Goal: Information Seeking & Learning: Learn about a topic

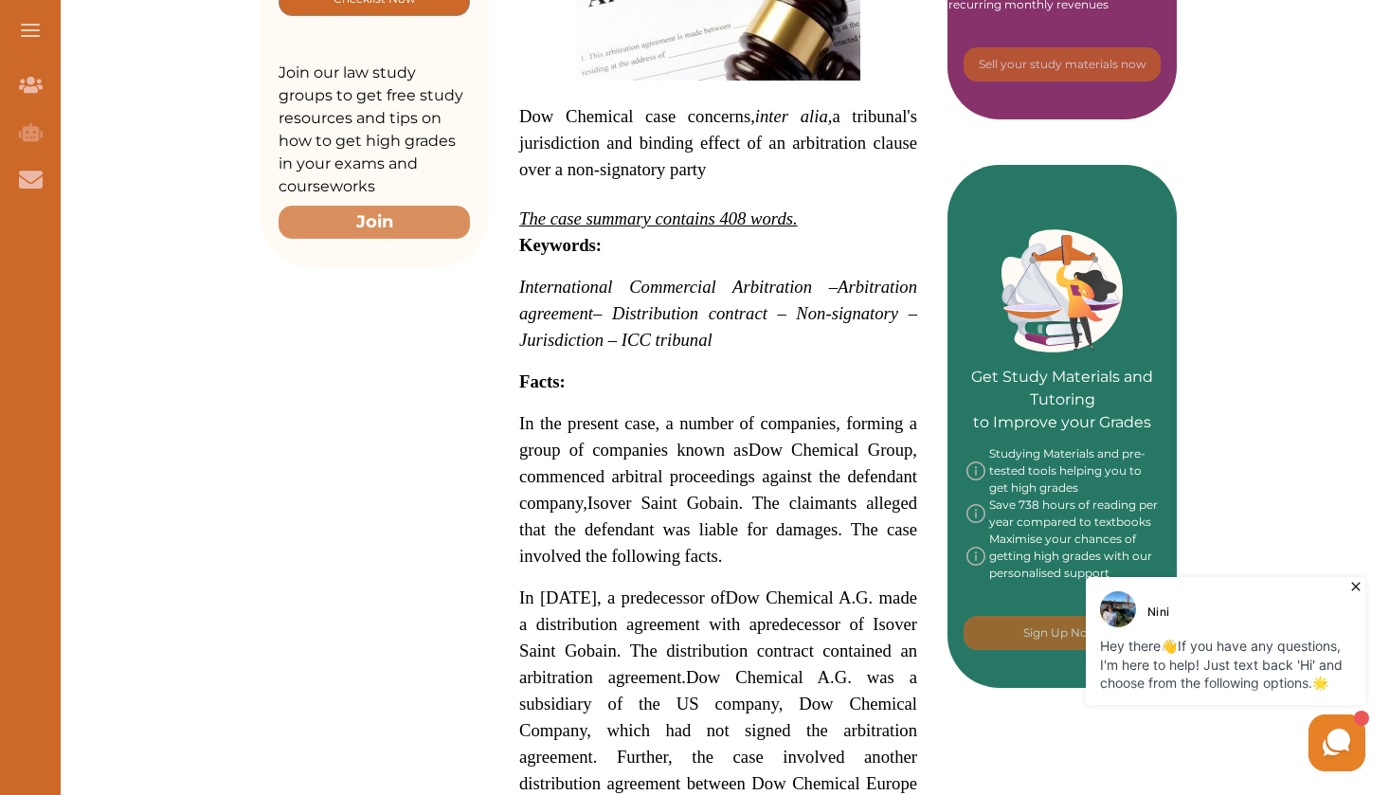
scroll to position [655, 0]
click at [741, 208] on span "The case summary contains 408 words." at bounding box center [658, 218] width 279 height 20
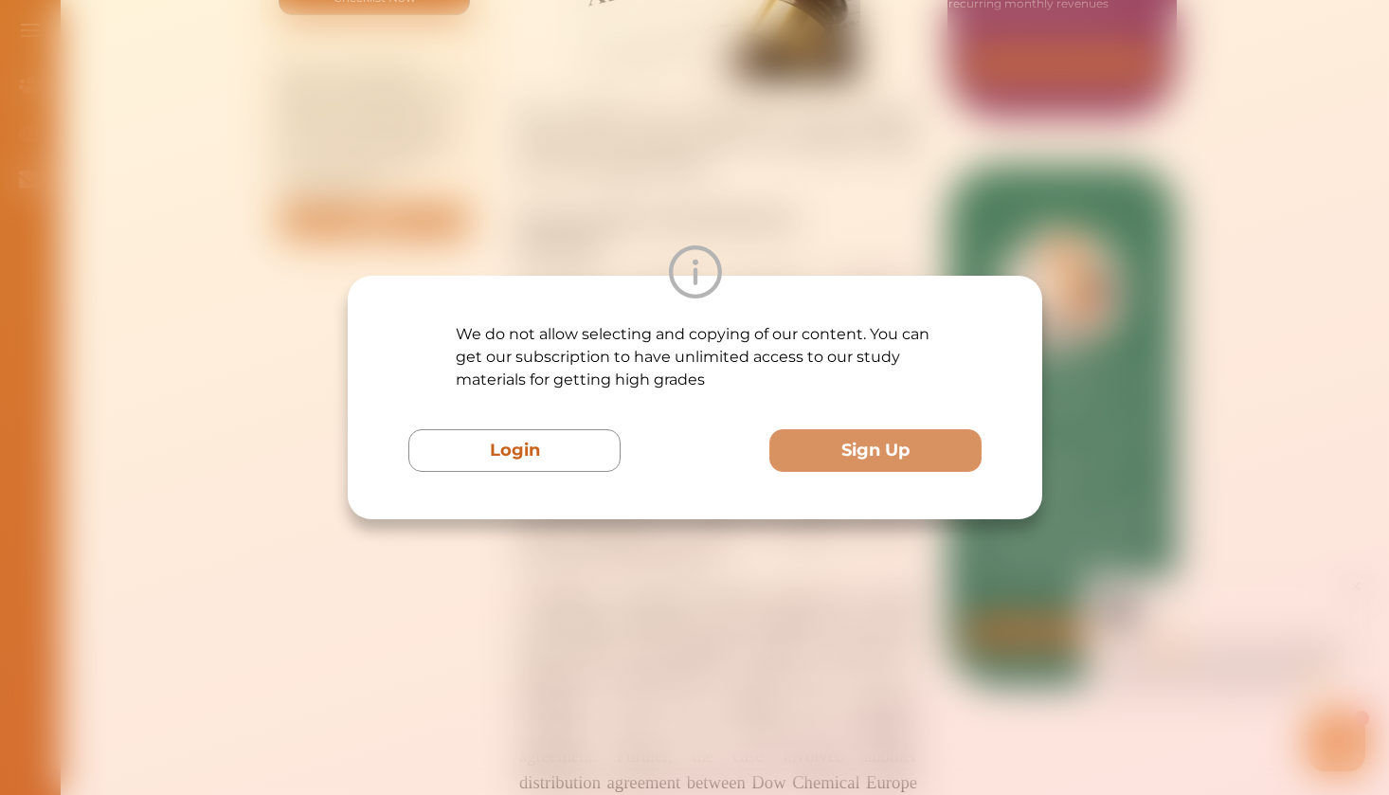
click at [671, 590] on div "We do not allow selecting and copying of our content. You can get our subscript…" at bounding box center [694, 397] width 1389 height 795
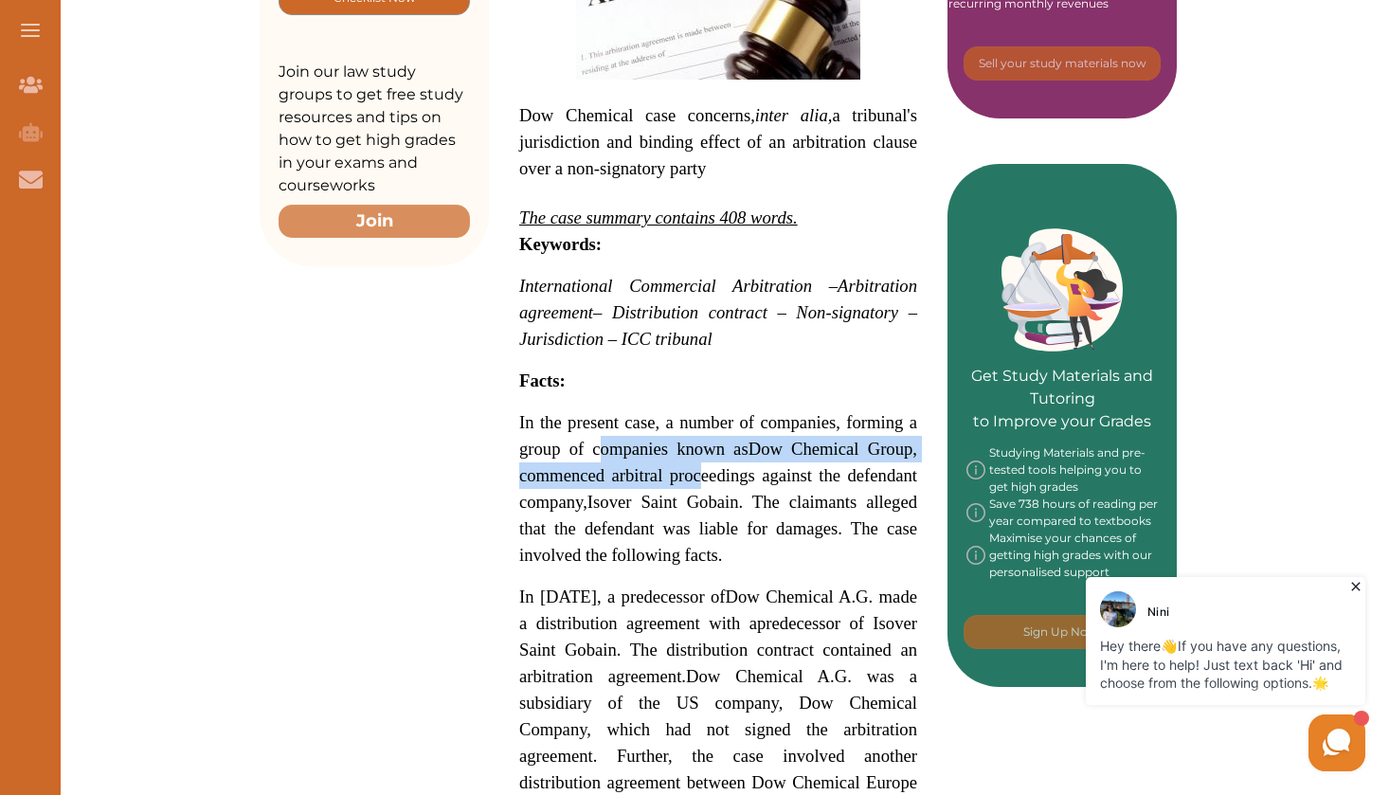
drag, startPoint x: 602, startPoint y: 438, endPoint x: 697, endPoint y: 476, distance: 102.9
click at [697, 476] on span "In the present case, a number of companies, forming a group of companies known …" at bounding box center [718, 488] width 398 height 153
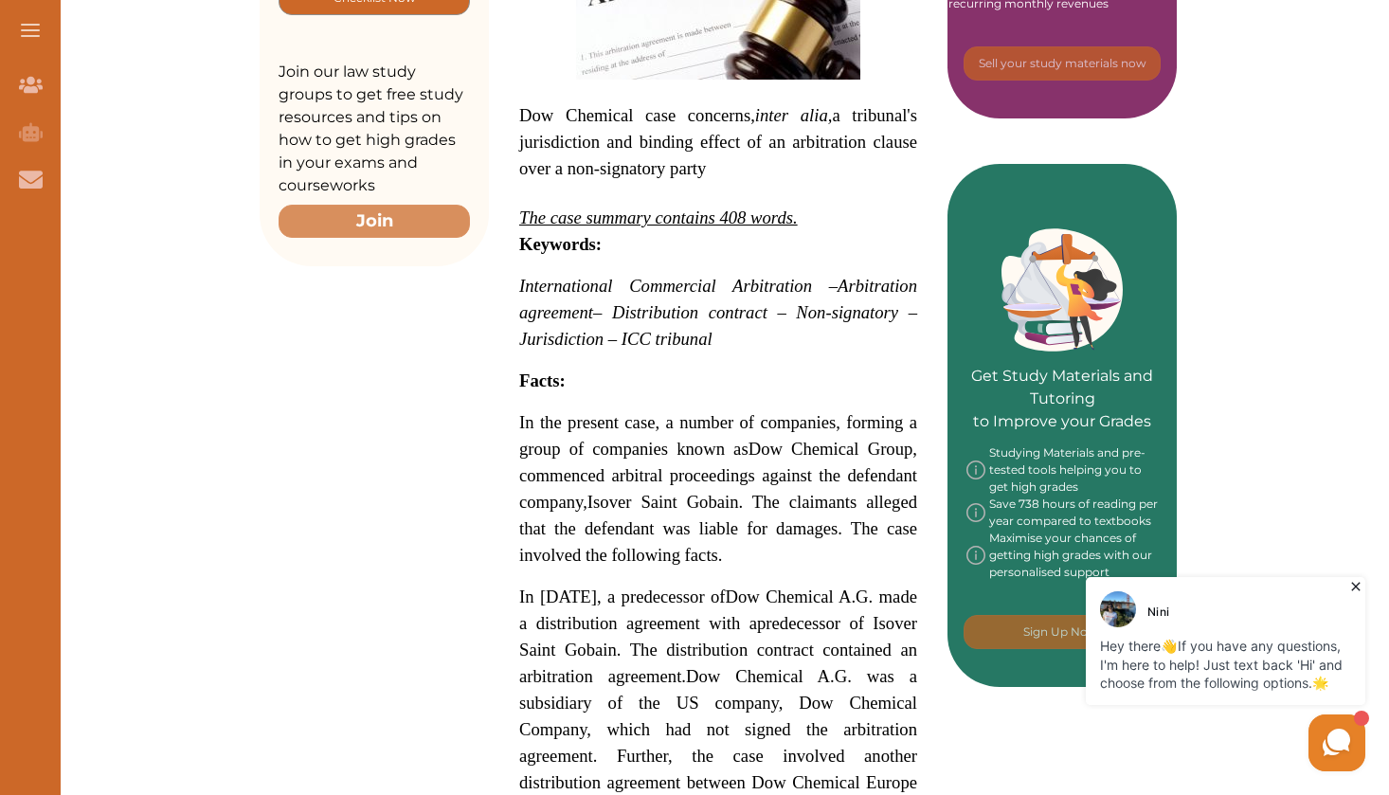
click at [701, 558] on div "We do not allow selecting and copying of our content. You can get our subscript…" at bounding box center [694, 397] width 1389 height 795
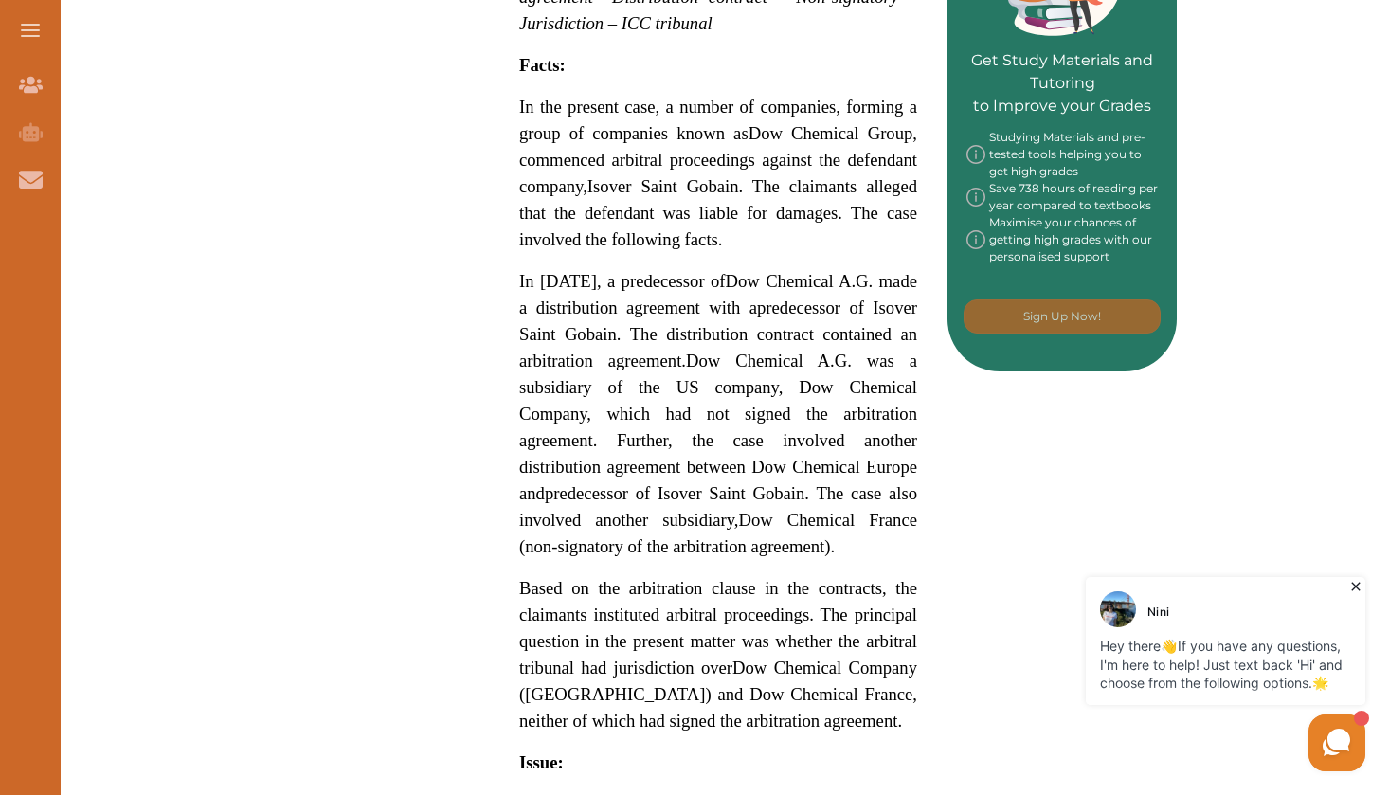
scroll to position [973, 0]
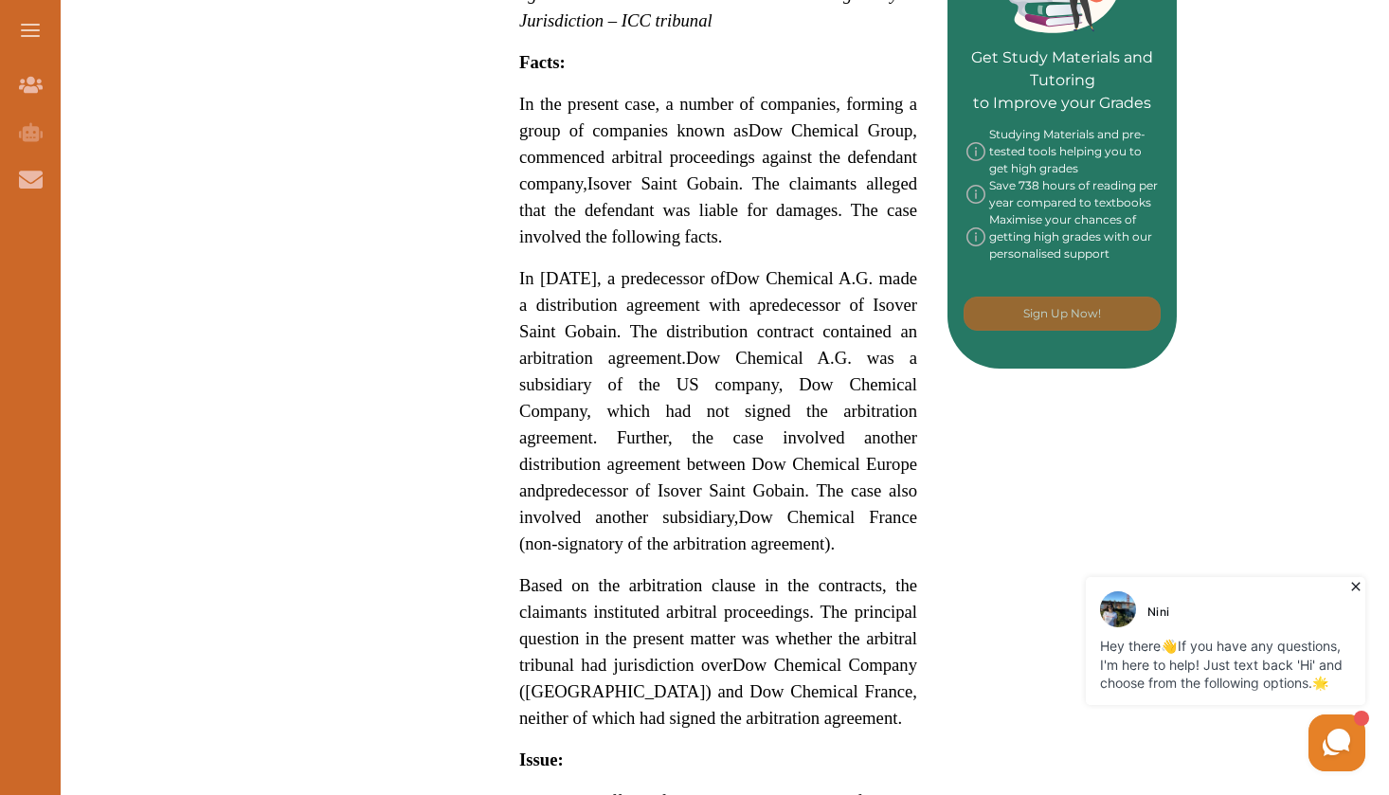
click at [474, 579] on div "Want to secure high grades in International Commercial Arbitration ? We’ve crea…" at bounding box center [718, 629] width 917 height 2720
click at [604, 461] on span "Dow Chemical A.G. was a subsidiary of the US company, Dow Chemical Company, whi…" at bounding box center [718, 424] width 398 height 153
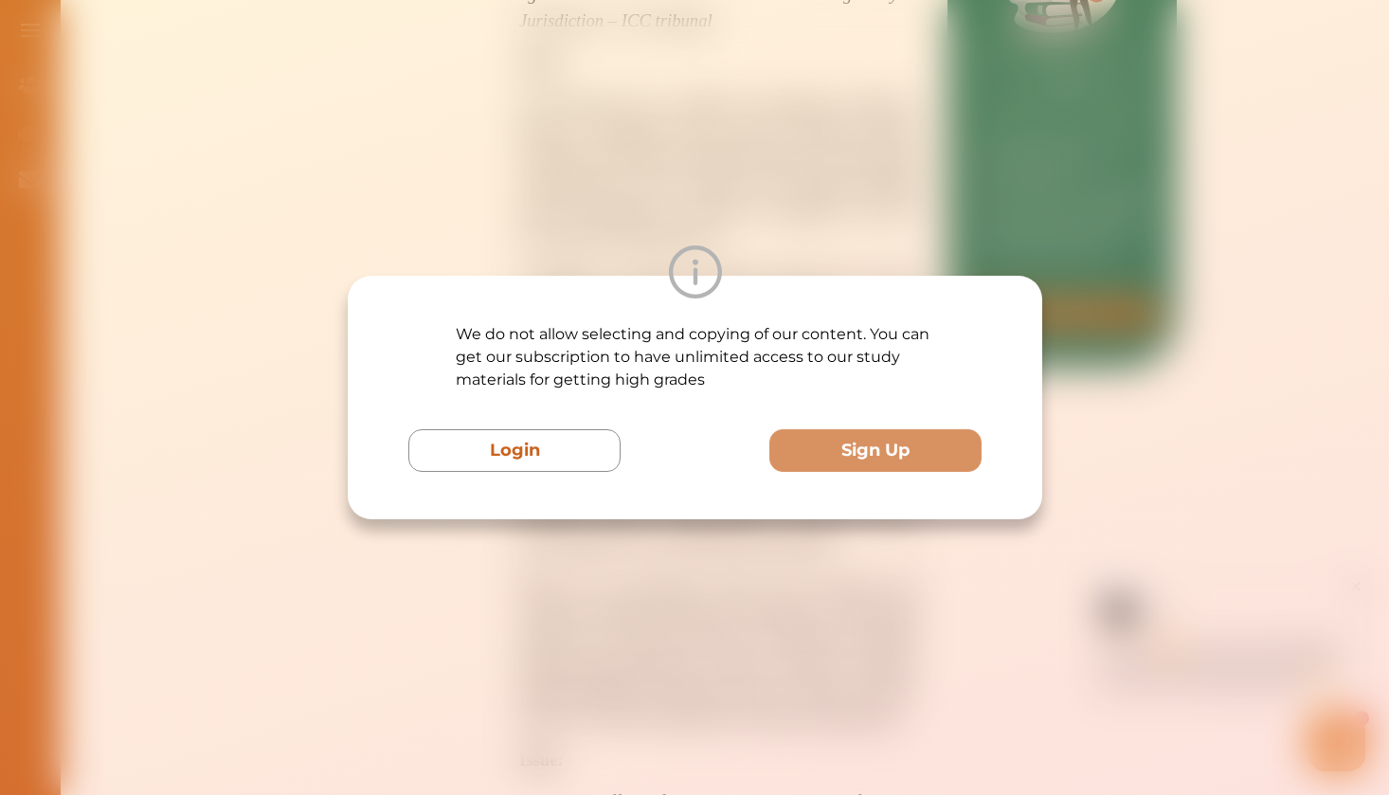
click at [666, 621] on div "We do not allow selecting and copying of our content. You can get our subscript…" at bounding box center [694, 397] width 1389 height 795
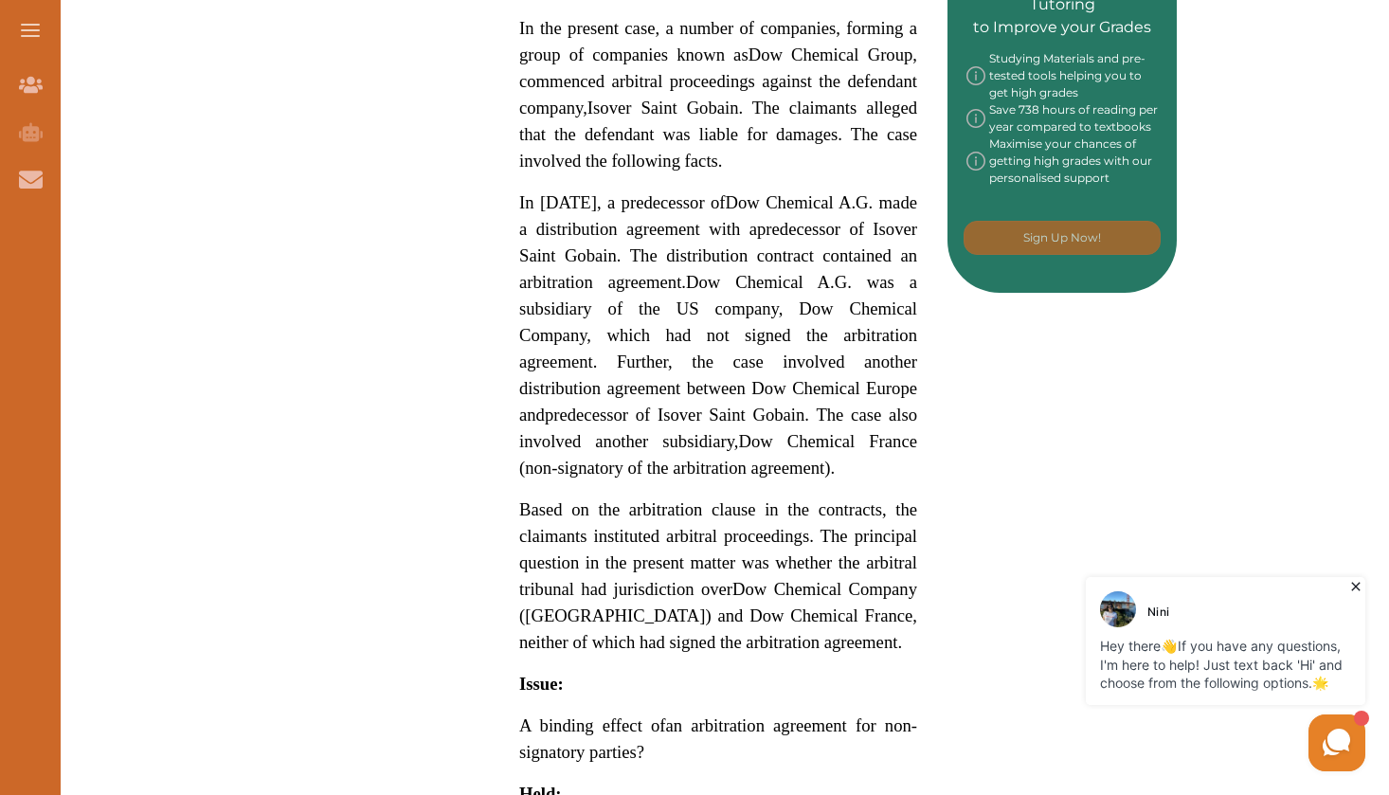
scroll to position [1051, 0]
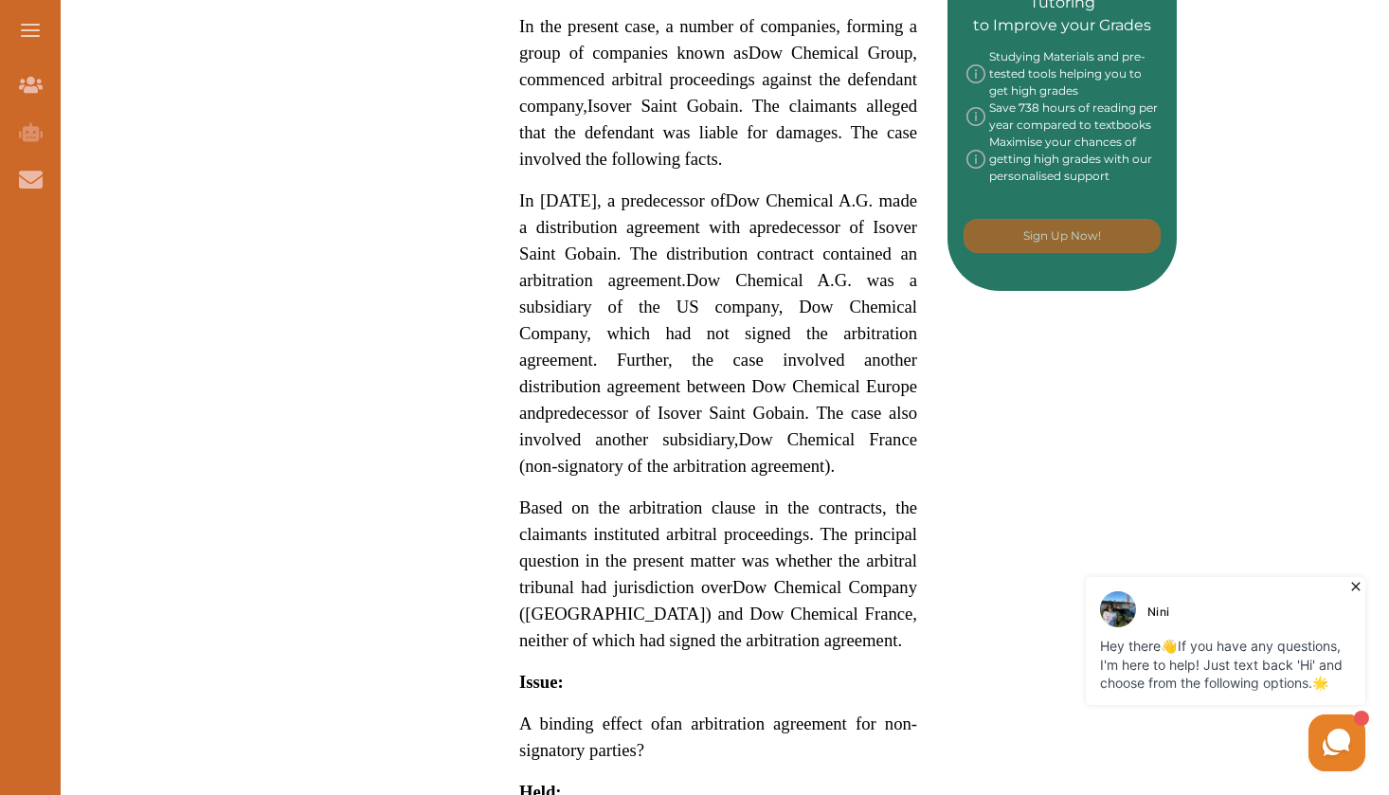
click at [596, 213] on span "Dow Chemical A.G. made a distribution agreement with a" at bounding box center [718, 213] width 398 height 46
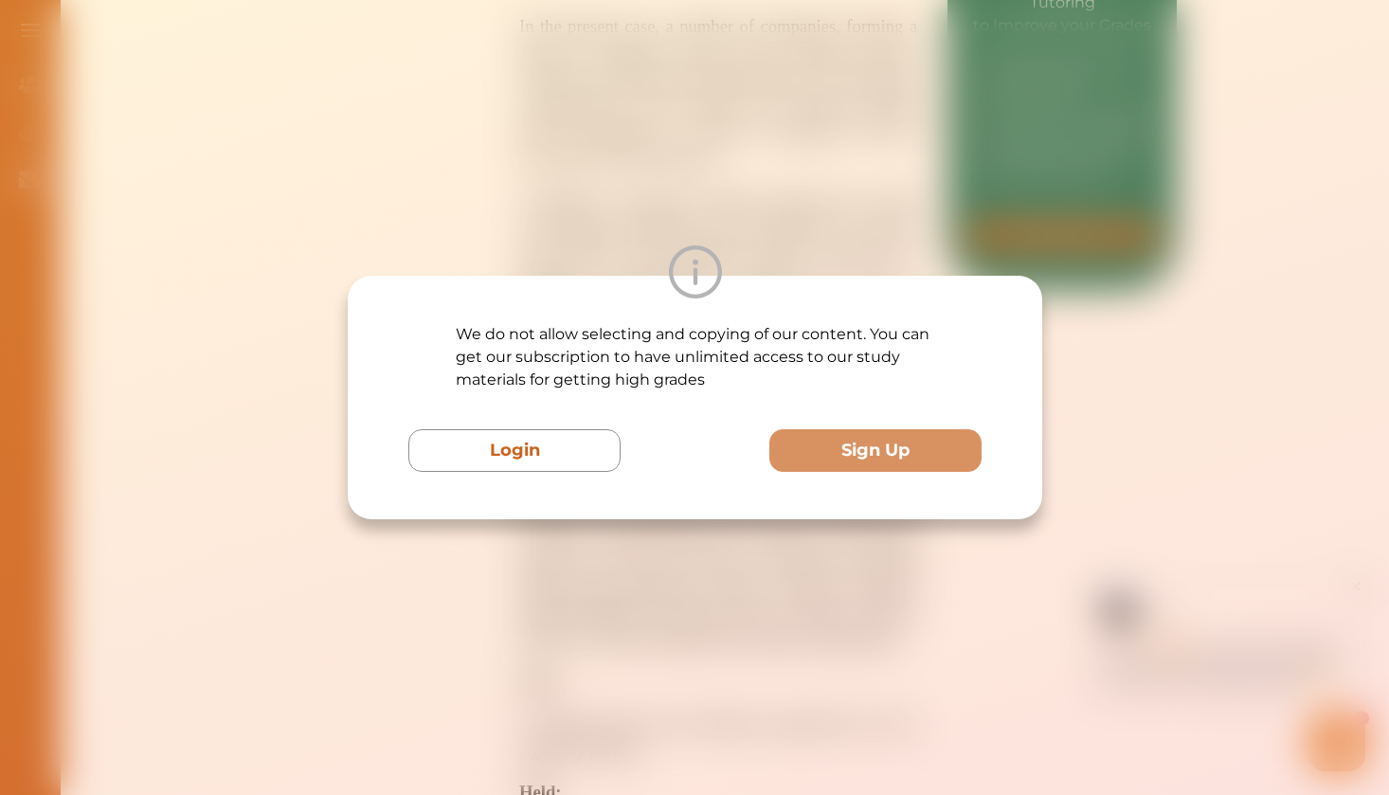
click at [596, 213] on div "We do not allow selecting and copying of our content. You can get our subscript…" at bounding box center [694, 397] width 1389 height 795
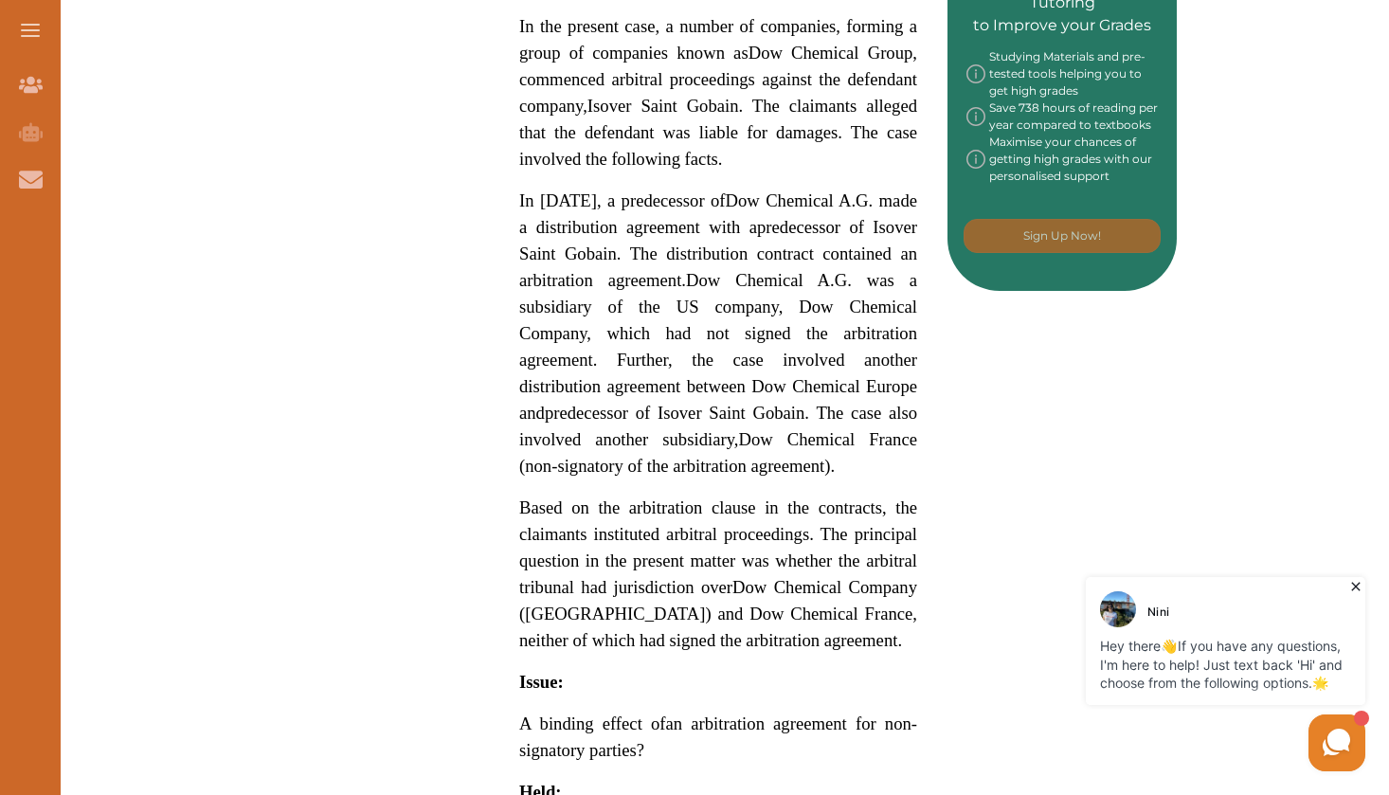
click at [477, 367] on div "Want to secure high grades in International Commercial Arbitration ? We’ve crea…" at bounding box center [718, 552] width 917 height 2720
click at [527, 347] on span "Dow Chemical A.G. was a subsidiary of the US company, Dow Chemical Company, whi…" at bounding box center [718, 346] width 398 height 153
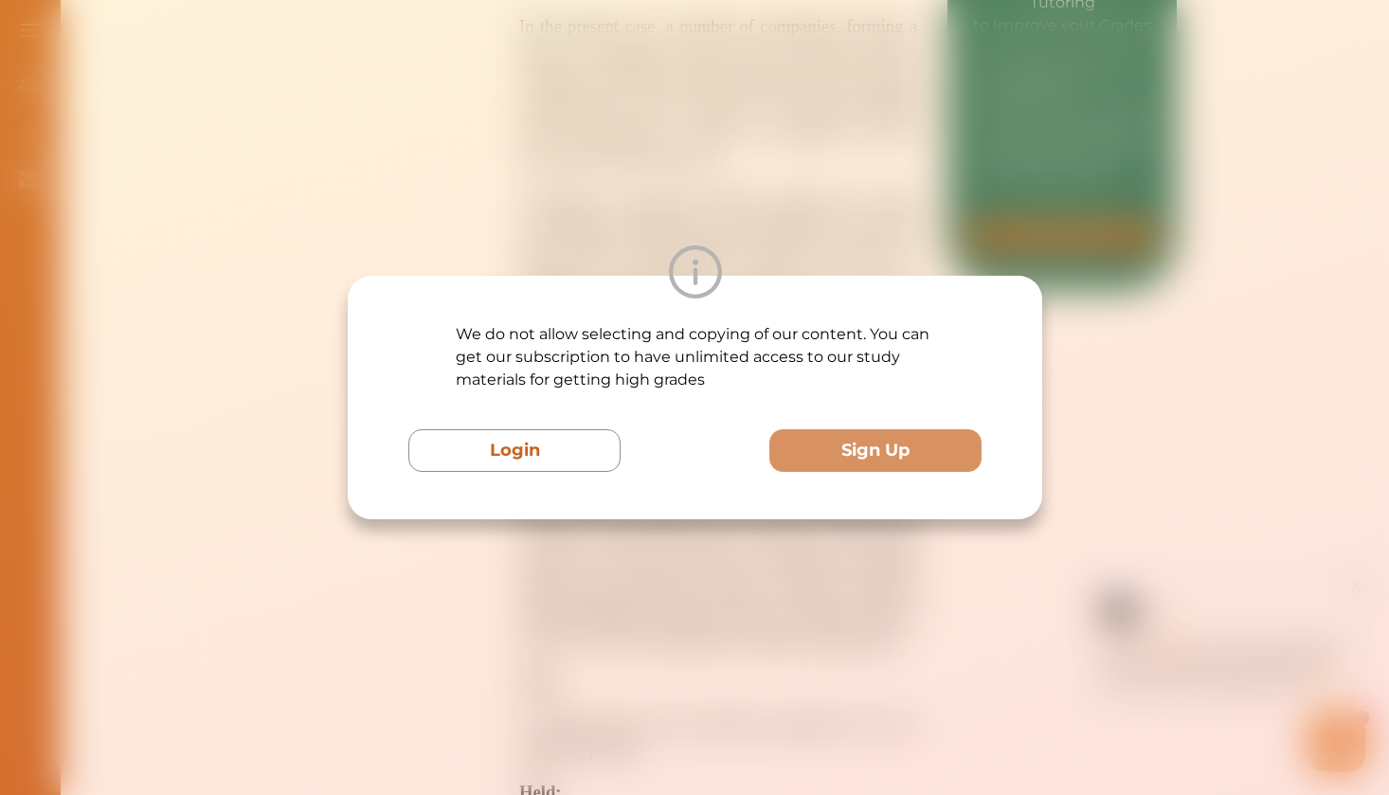
click at [368, 484] on div "We do not allow selecting and copying of our content. You can get our subscript…" at bounding box center [695, 398] width 695 height 244
click at [481, 541] on div "We do not allow selecting and copying of our content. You can get our subscript…" at bounding box center [694, 397] width 1389 height 795
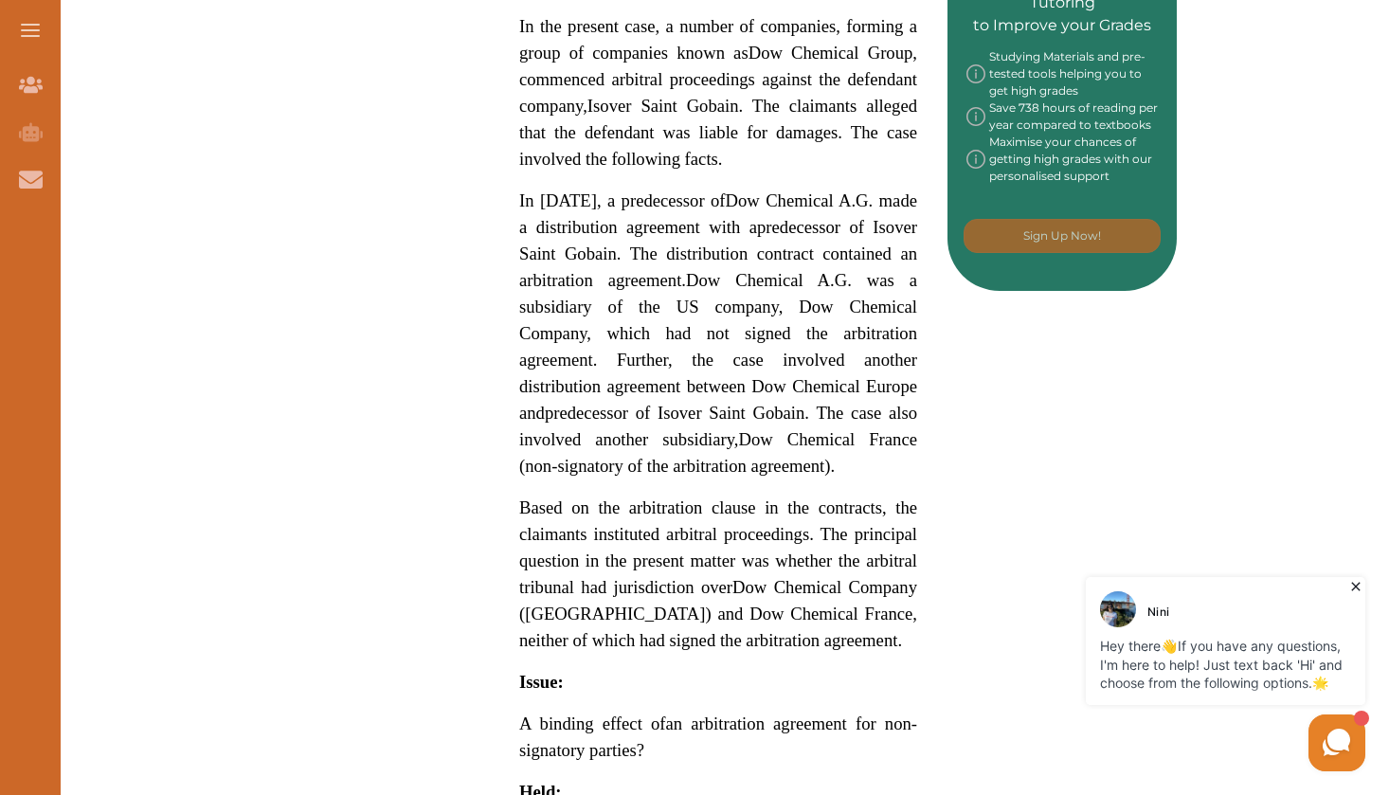
click at [633, 468] on span "Dow Chemical France (non-signatory of the arbitration agreement)." at bounding box center [718, 452] width 398 height 46
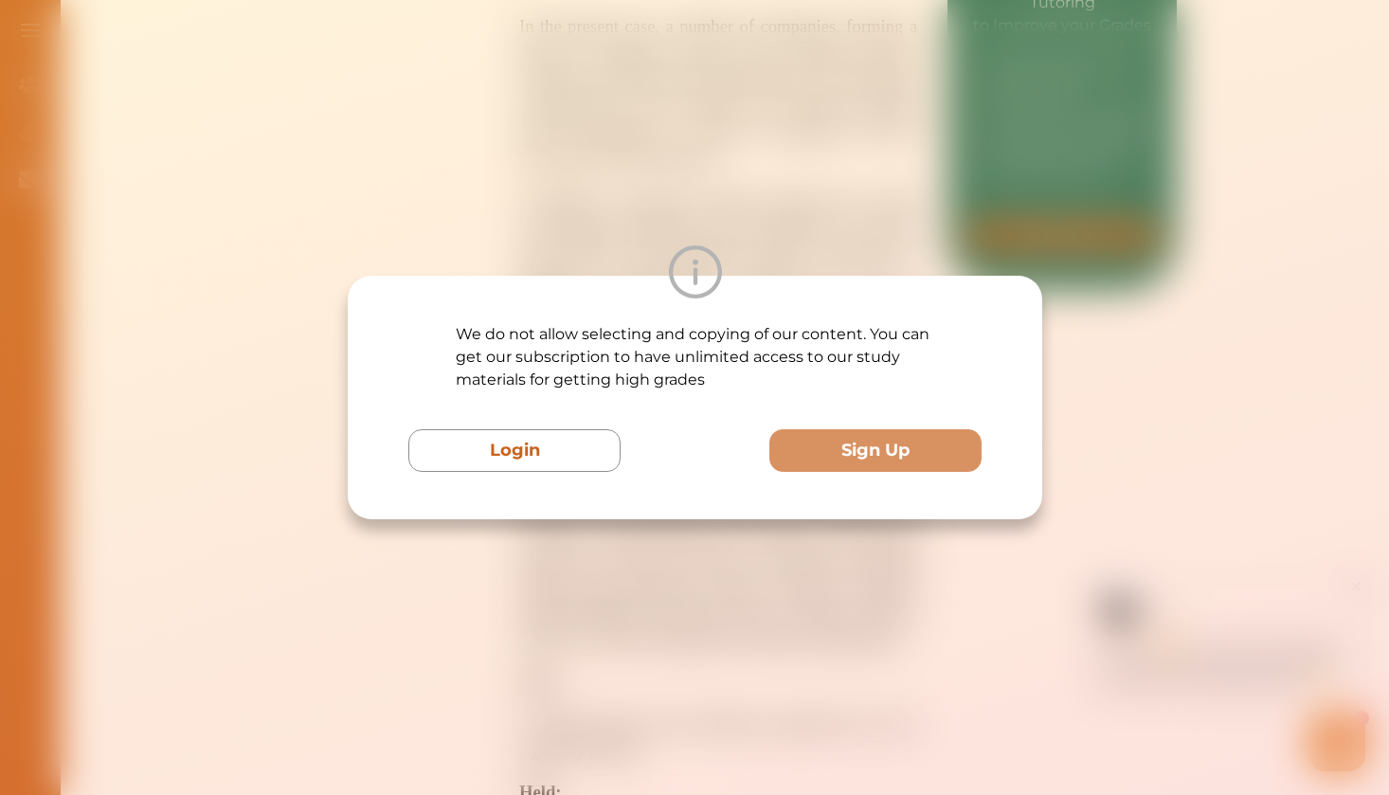
click at [633, 468] on div "Login Sign Up" at bounding box center [694, 450] width 573 height 43
click at [599, 581] on div "We do not allow selecting and copying of our content. You can get our subscript…" at bounding box center [694, 397] width 1389 height 795
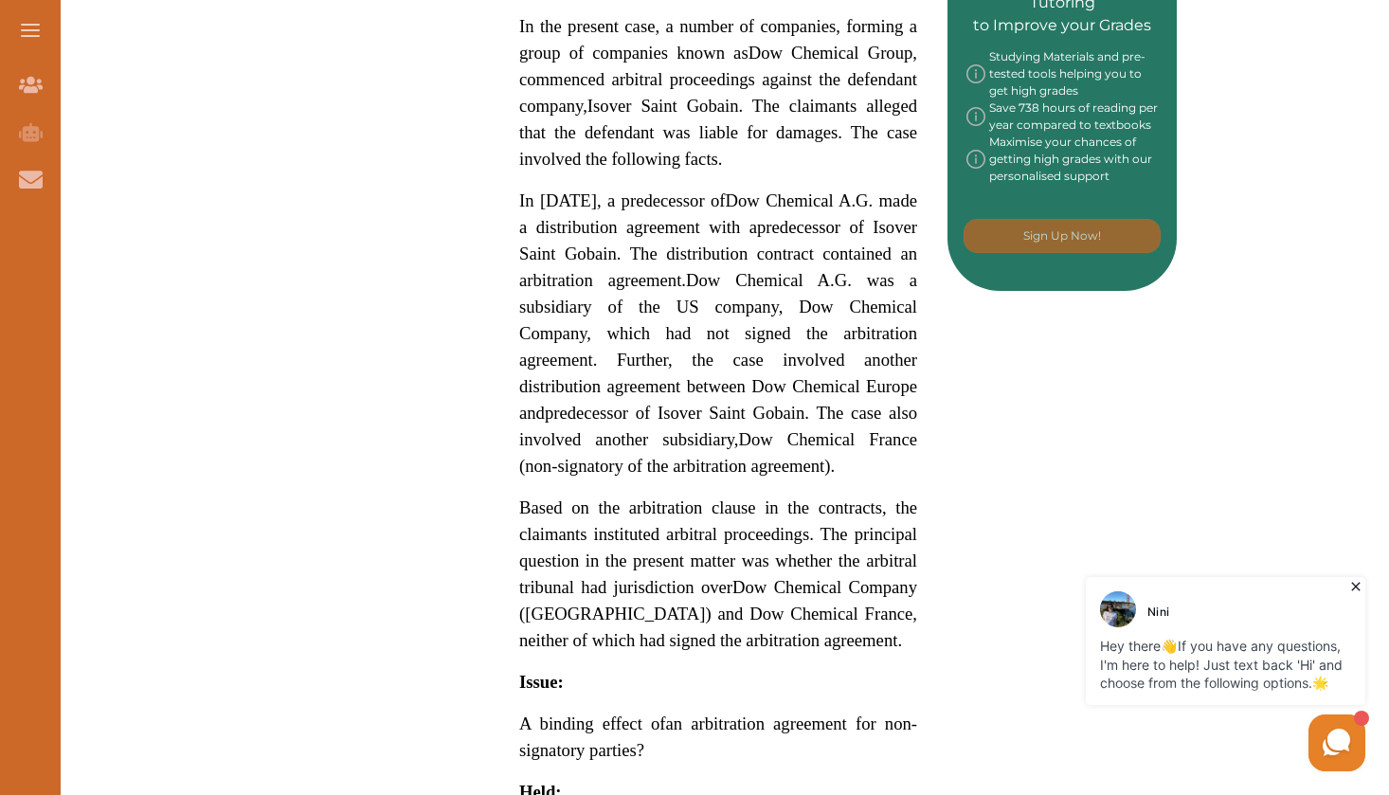
click at [973, 445] on div "Want to secure high grades in International Commercial Arbitration ? We’ve crea…" at bounding box center [718, 552] width 917 height 2720
click at [919, 561] on div "Dow Chemical case concerns, inter alia, a tribunal's jurisdiction and binding e…" at bounding box center [718, 543] width 459 height 2434
click at [873, 647] on p "Based on the arbitration clause in the contracts, the claimants instituted arbi…" at bounding box center [718, 574] width 398 height 159
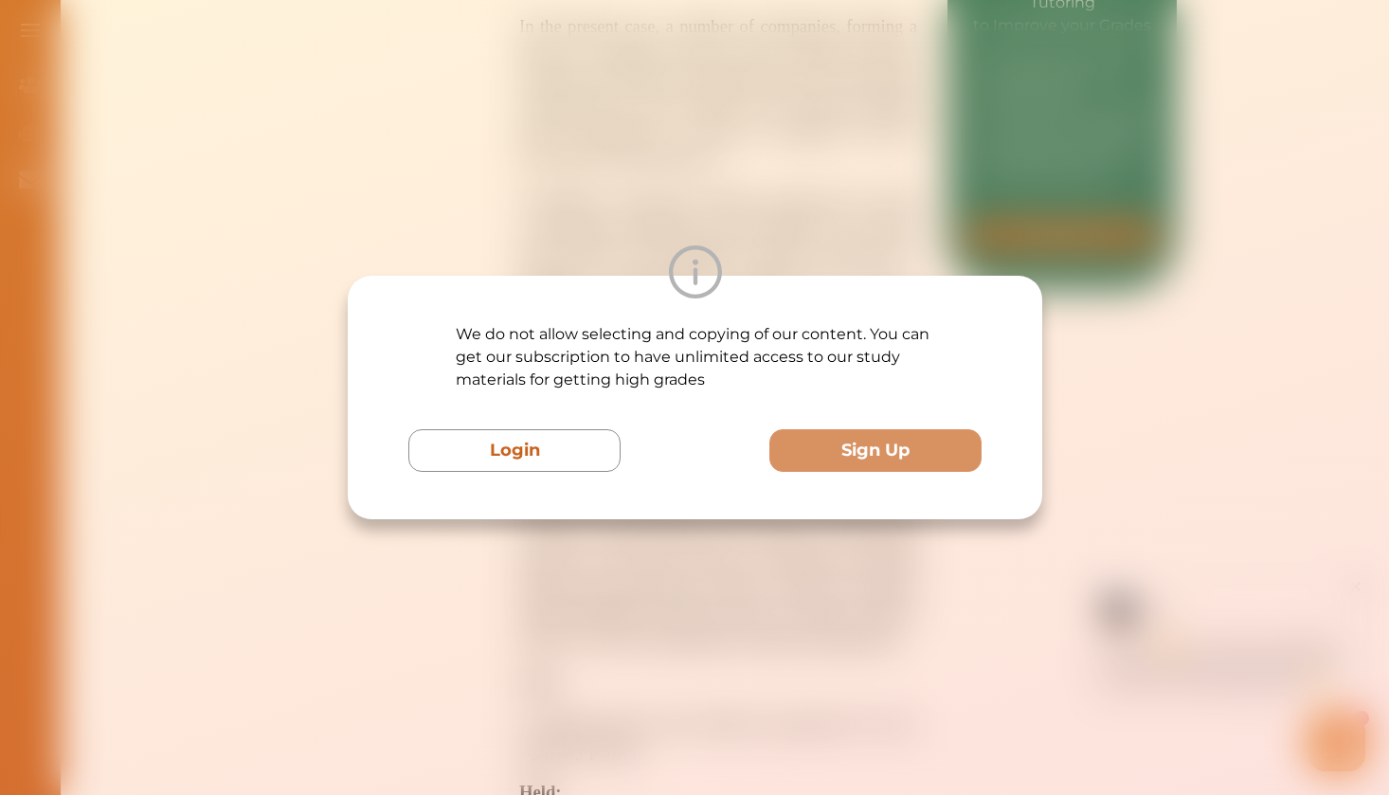
click at [822, 617] on div "We do not allow selecting and copying of our content. You can get our subscript…" at bounding box center [694, 397] width 1389 height 795
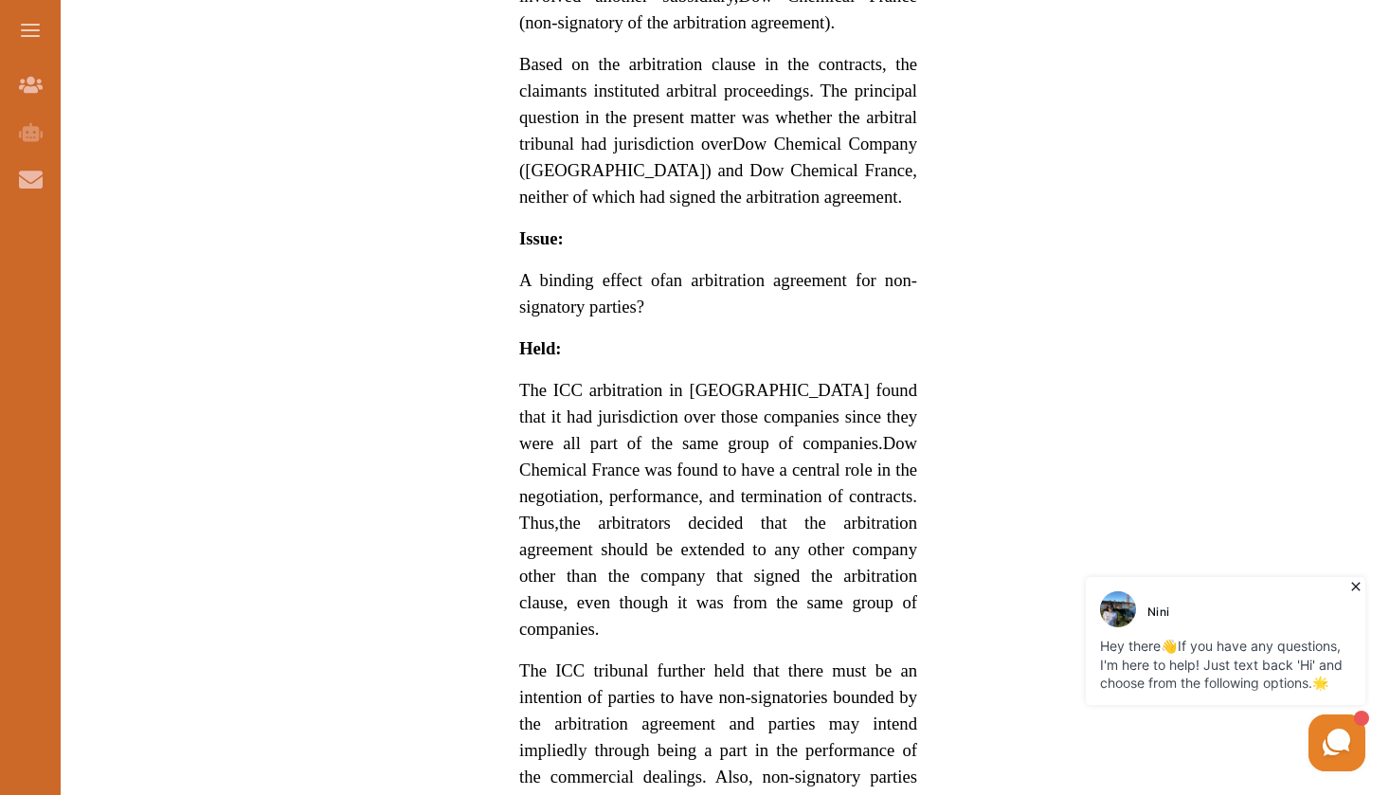
scroll to position [1495, 0]
